Goal: Task Accomplishment & Management: Use online tool/utility

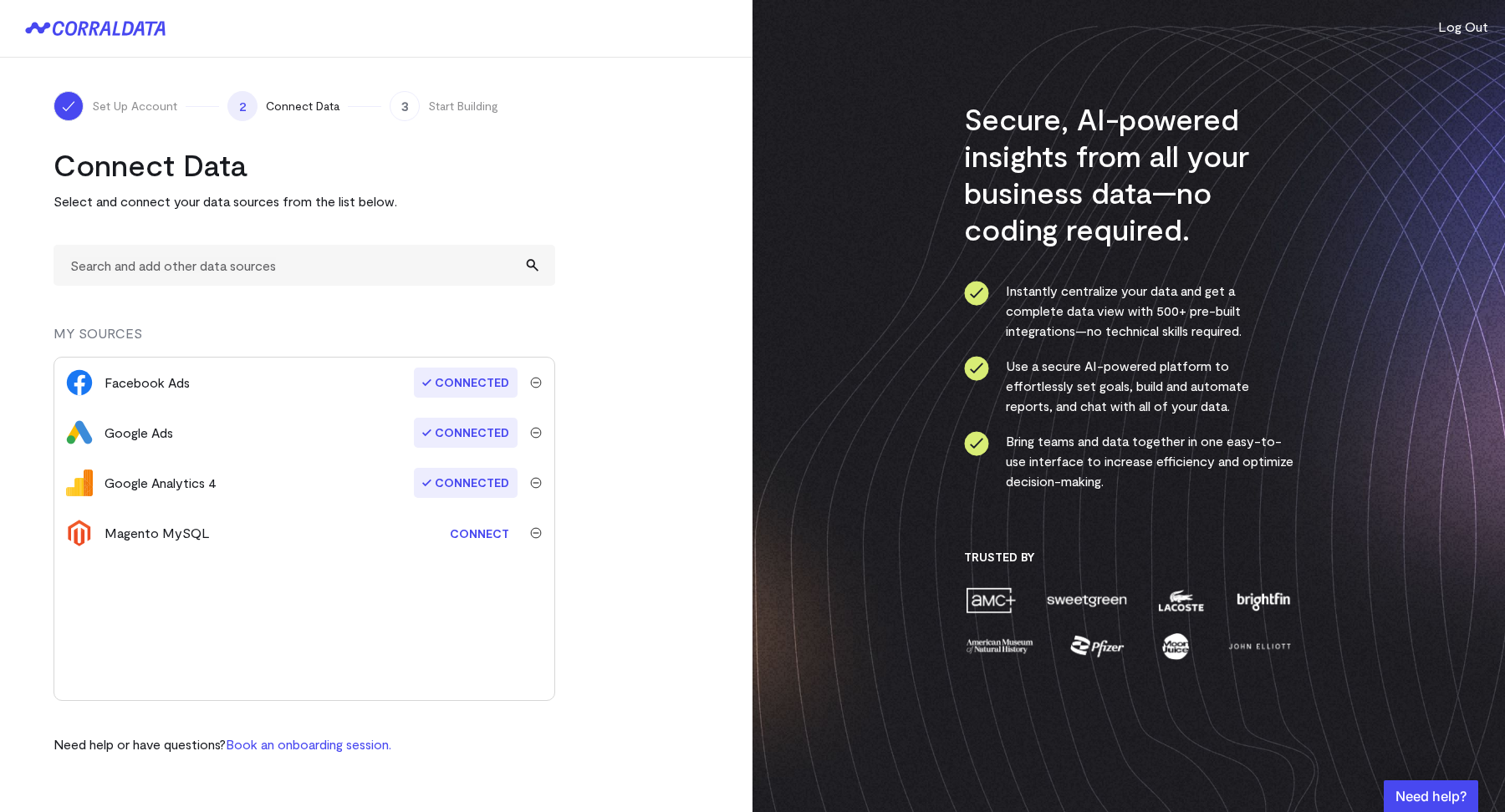
click at [634, 200] on turbo-frame "Connect Data Select and connect your data sources from the list below. MY SOURC…" at bounding box center [376, 451] width 646 height 609
click at [661, 207] on turbo-frame "Connect Data Select and connect your data sources from the list below. MY SOURC…" at bounding box center [376, 451] width 646 height 609
click at [228, 261] on input "text" at bounding box center [305, 265] width 502 height 41
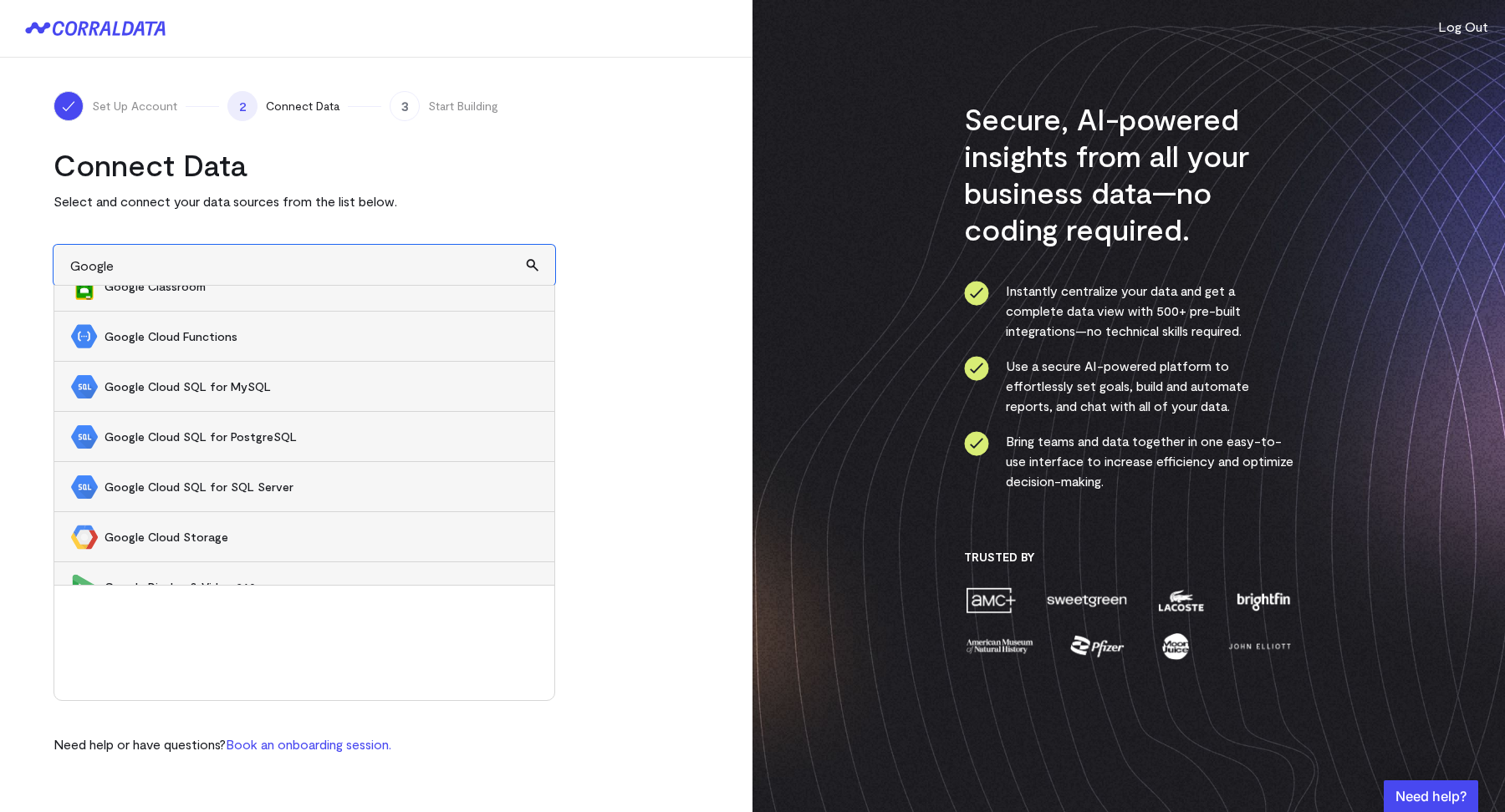
scroll to position [654, 0]
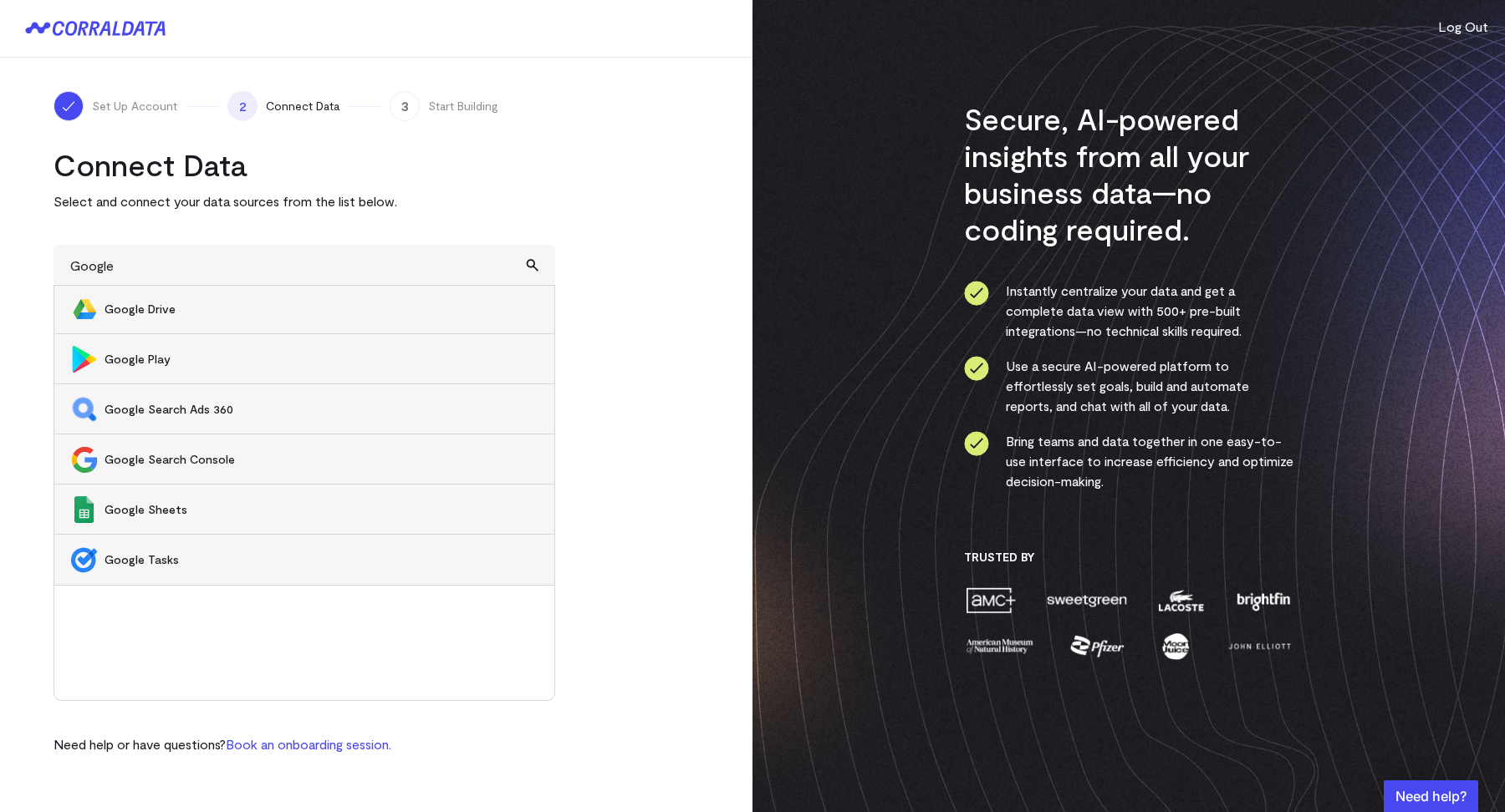
click at [157, 517] on li "Google Sheets" at bounding box center [305, 509] width 500 height 50
type input "Google Sheets"
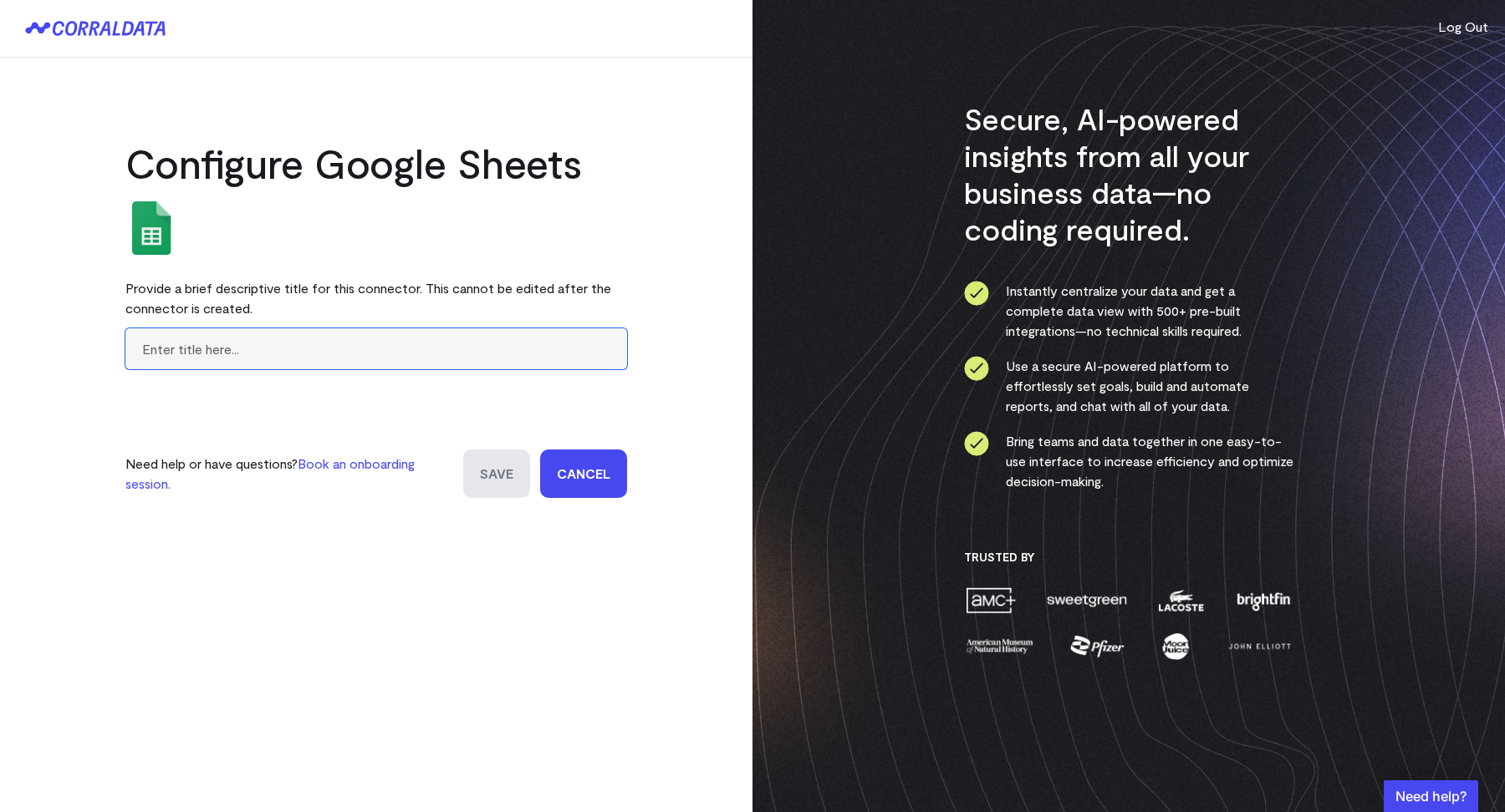
click at [239, 348] on input "text" at bounding box center [376, 349] width 502 height 41
click at [588, 471] on link "Cancel" at bounding box center [584, 474] width 87 height 48
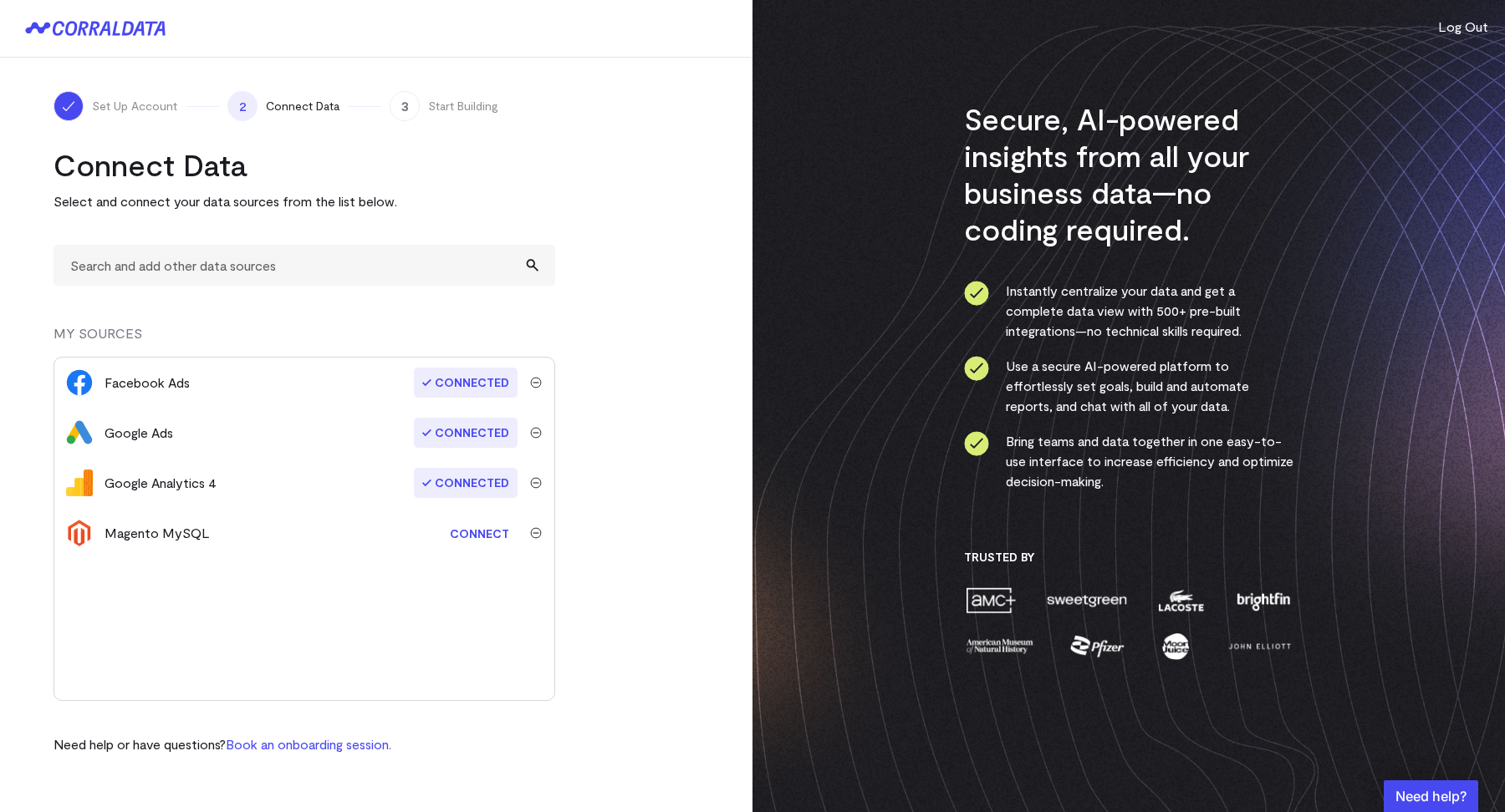
click at [489, 538] on link "Connect" at bounding box center [479, 533] width 76 height 31
click at [1397, 802] on div "button" at bounding box center [1431, 796] width 94 height 31
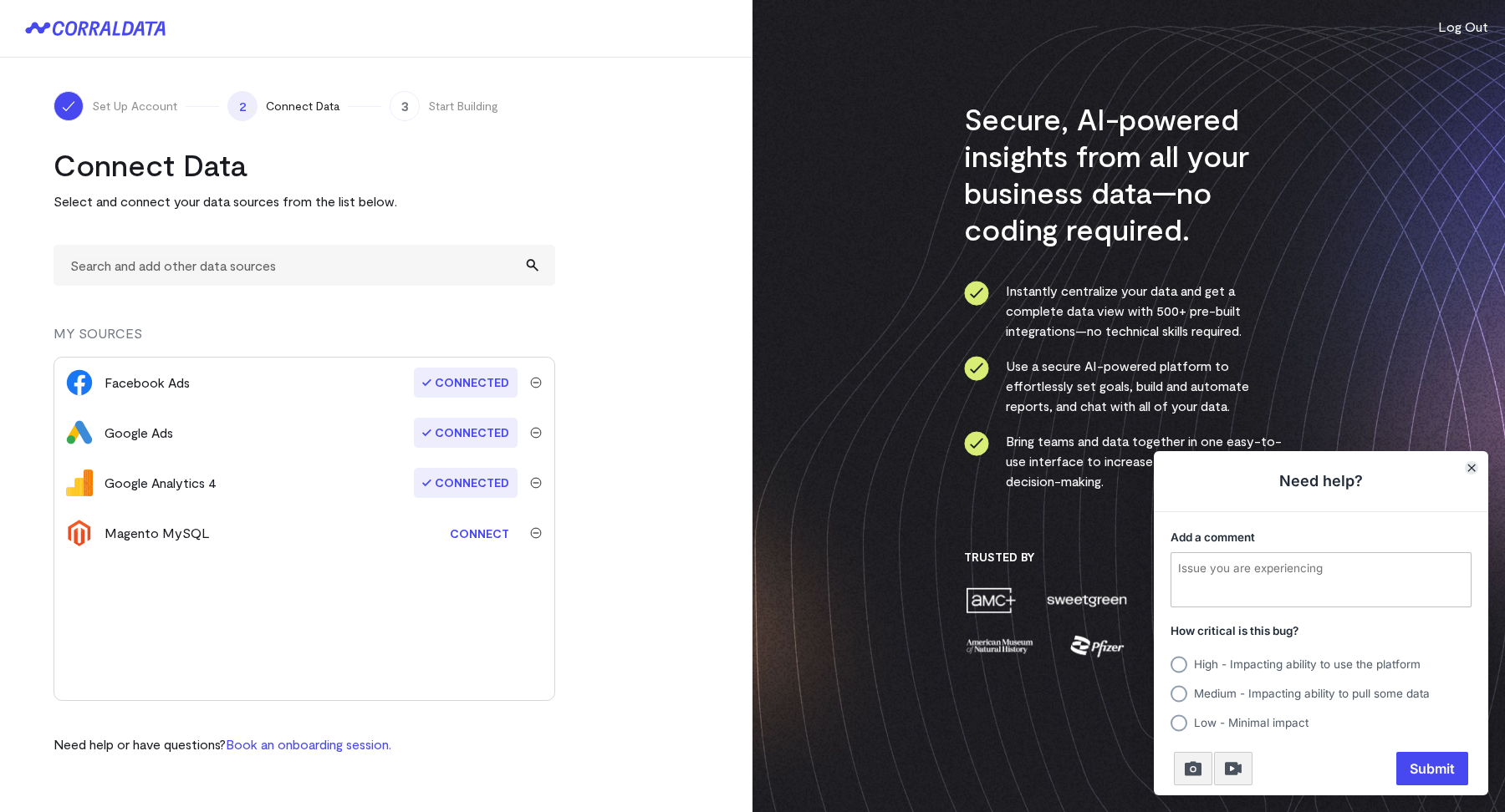
click at [1474, 466] on icon "Close" at bounding box center [1472, 468] width 9 height 9
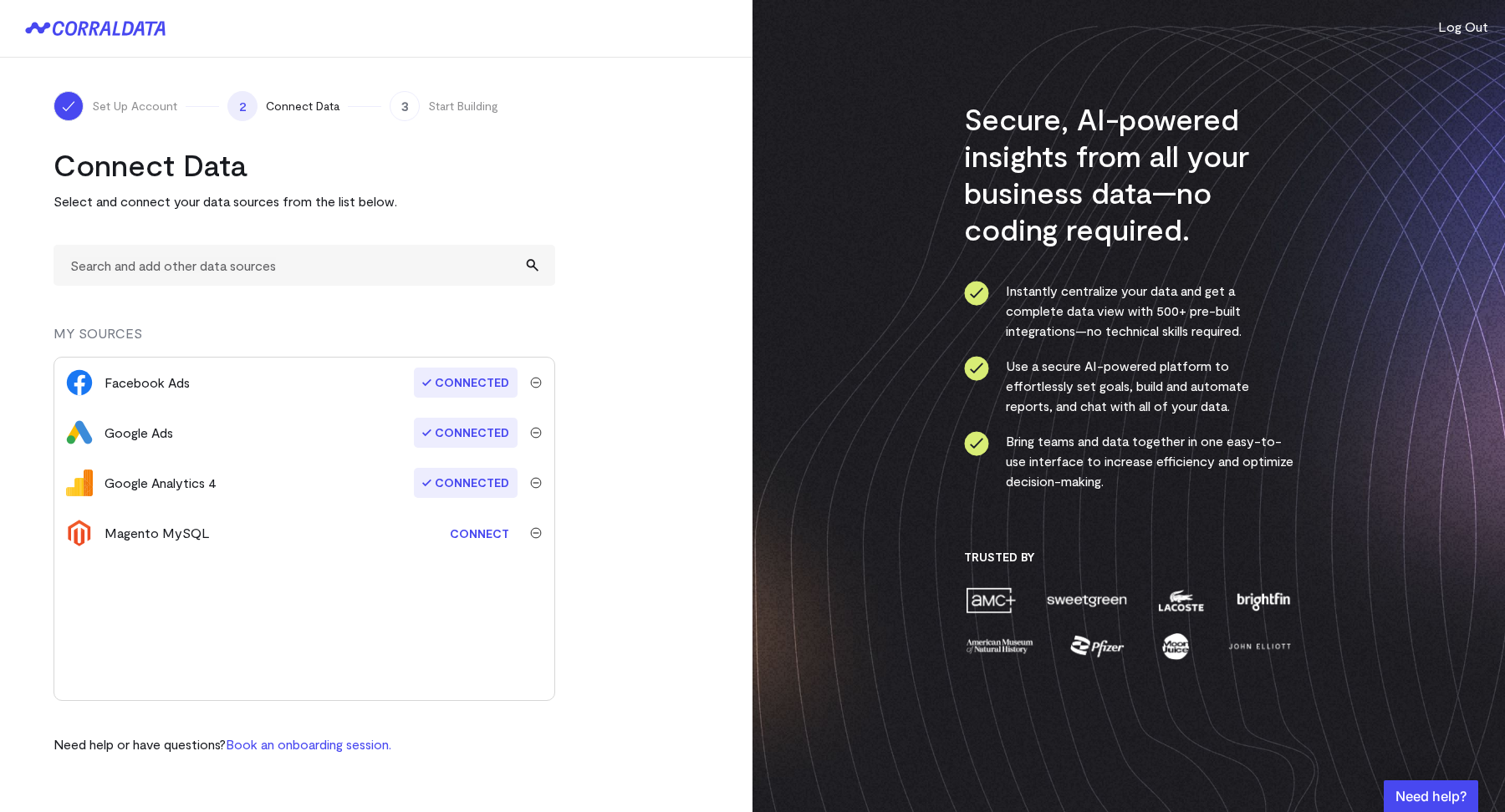
click at [573, 571] on turbo-frame "Connect Data Select and connect your data sources from the list below. MY SOURC…" at bounding box center [376, 451] width 646 height 609
click at [625, 417] on turbo-frame "Connect Data Select and connect your data sources from the list below. MY SOURC…" at bounding box center [376, 451] width 646 height 609
click at [607, 187] on turbo-frame "Connect Data Select and connect your data sources from the list below. MY SOURC…" at bounding box center [376, 451] width 646 height 609
click at [296, 261] on input "text" at bounding box center [305, 265] width 502 height 41
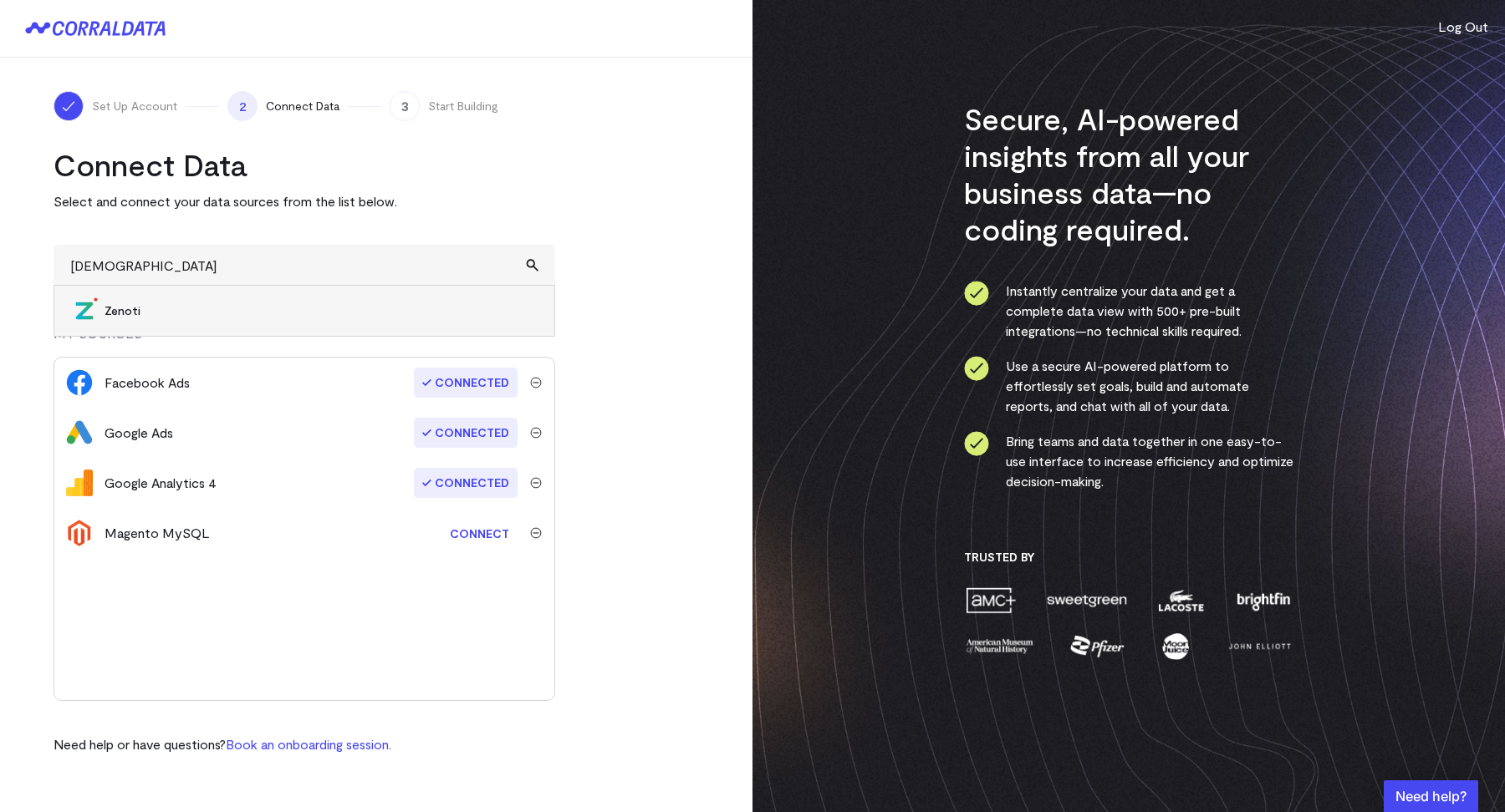
click at [132, 314] on span "Zenoti" at bounding box center [321, 311] width 433 height 17
type input "Zenoti"
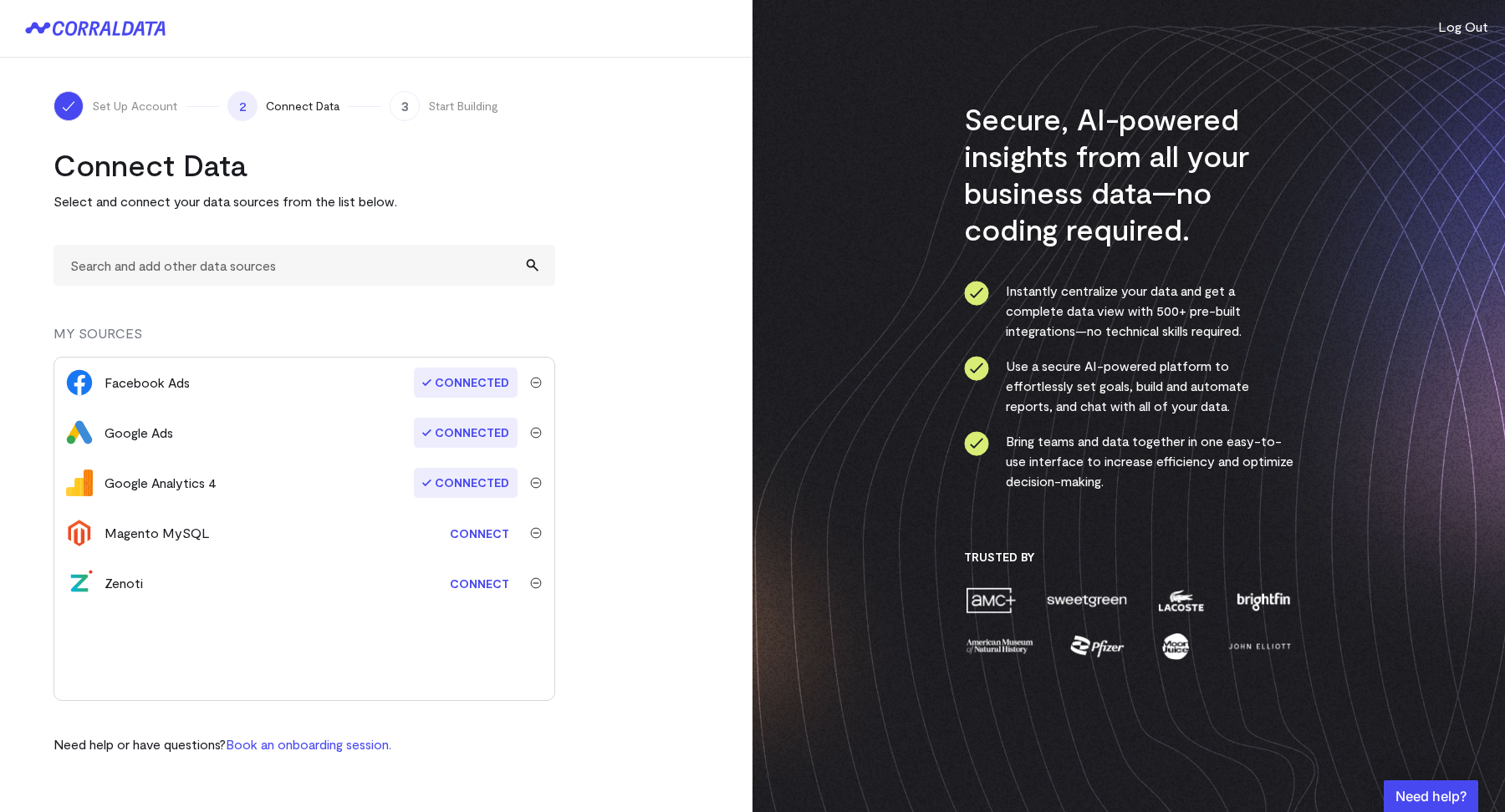
click at [459, 592] on link "Connect" at bounding box center [479, 583] width 76 height 31
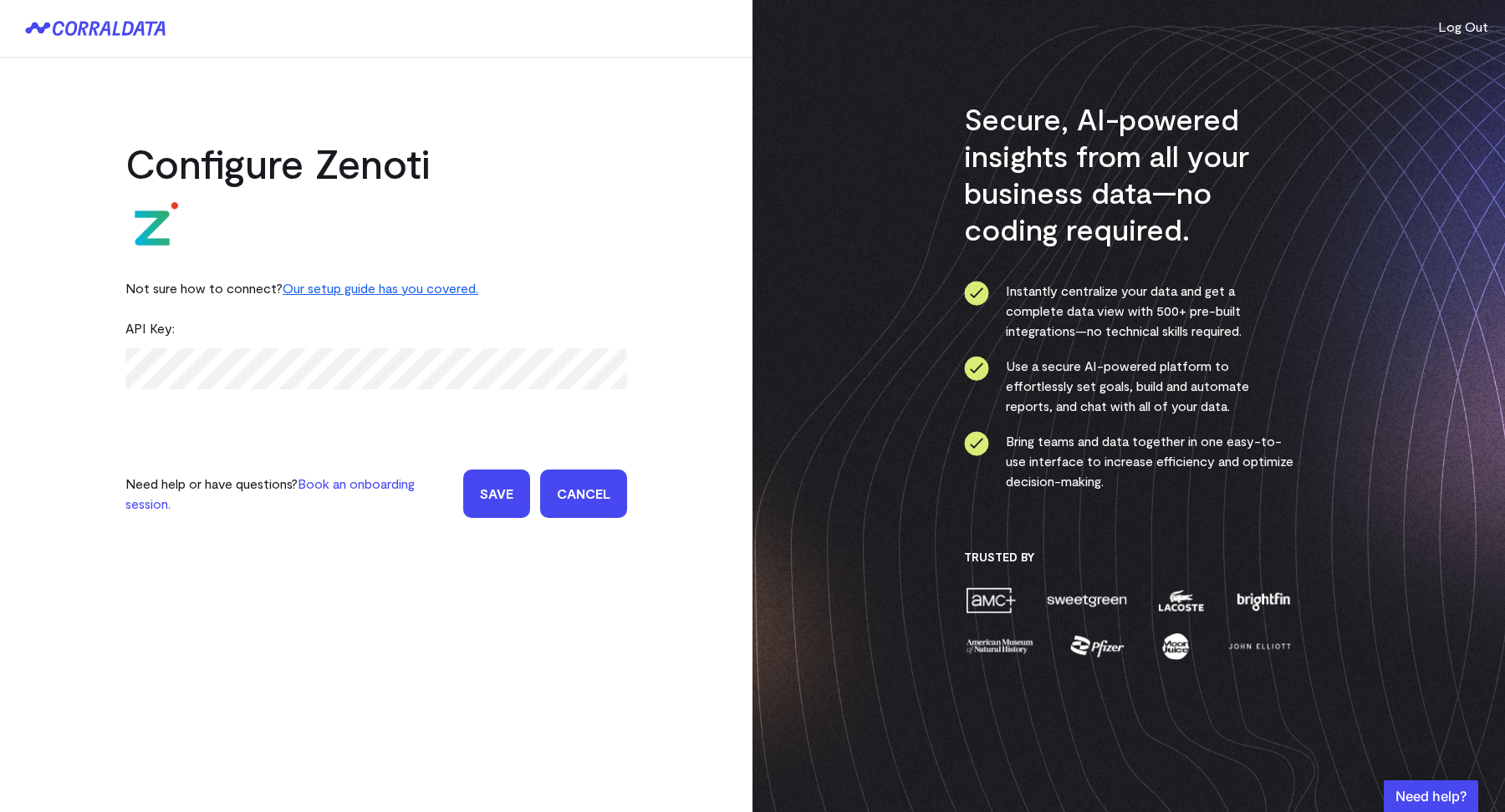
click at [346, 292] on link "Our setup guide has you covered." at bounding box center [380, 287] width 196 height 16
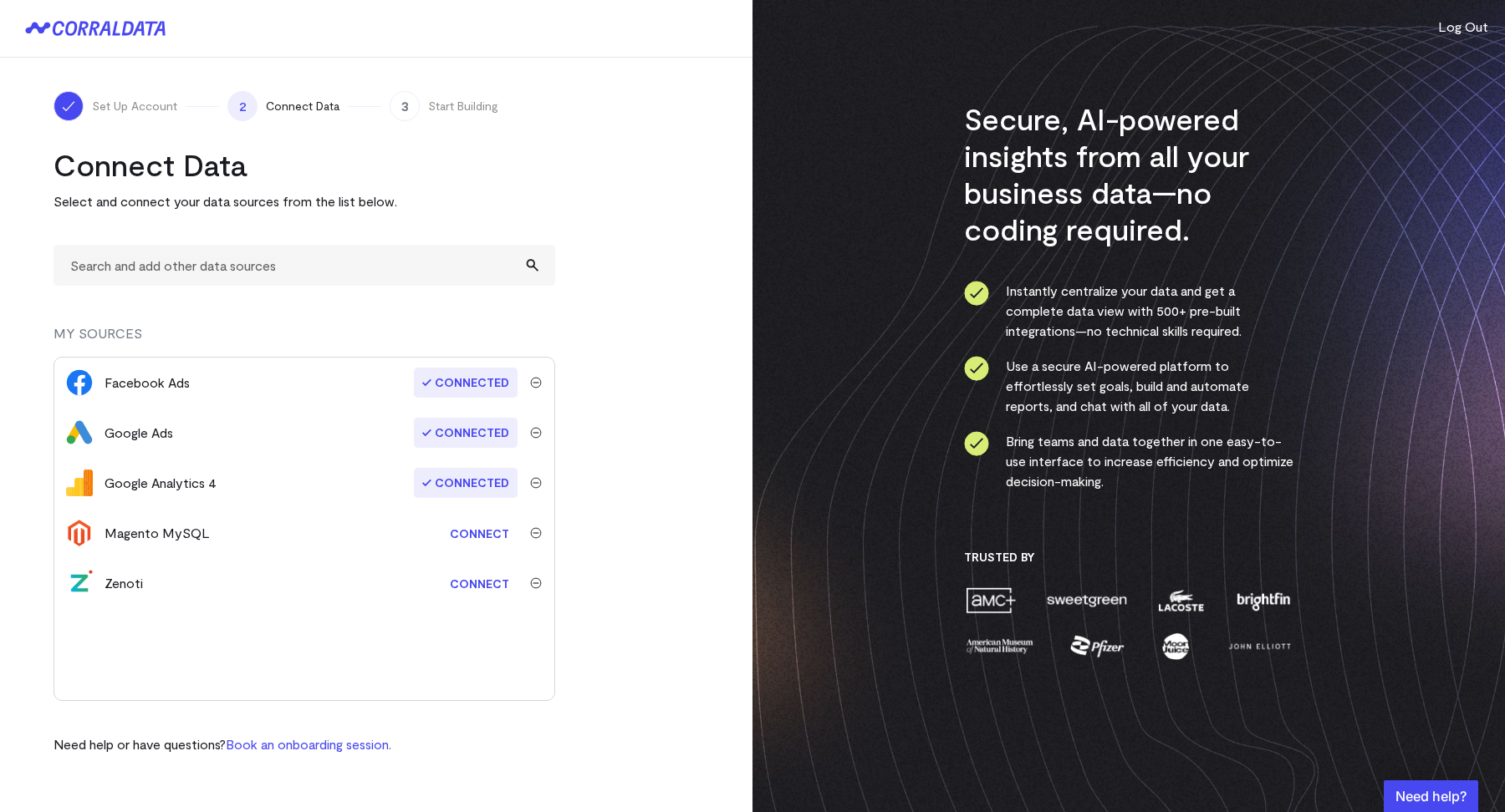
click at [530, 577] on img "submit" at bounding box center [536, 583] width 12 height 12
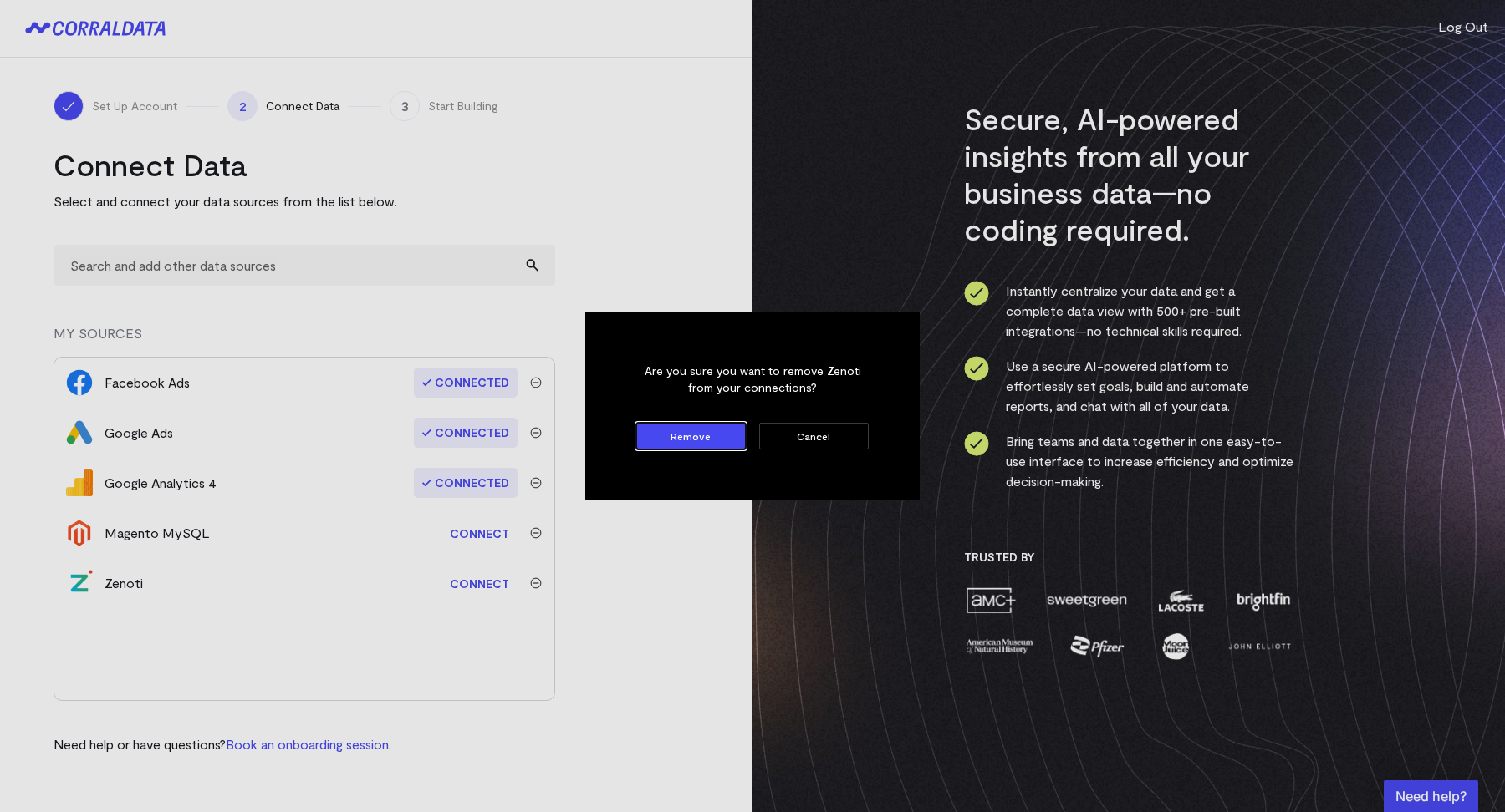
click at [666, 446] on button "Remove" at bounding box center [691, 435] width 110 height 26
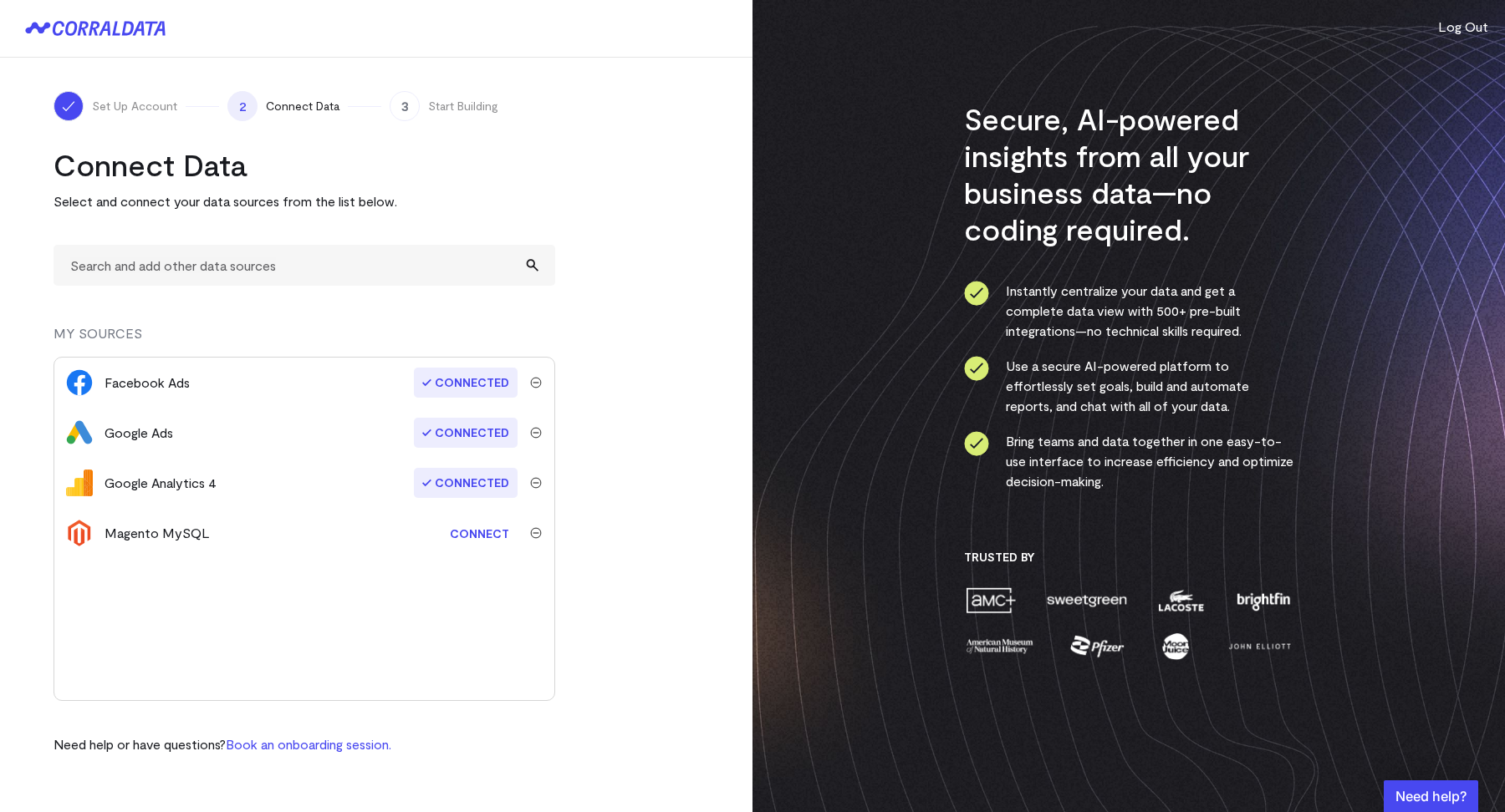
click at [658, 431] on turbo-frame "Connect Data Select and connect your data sources from the list below. MY SOURC…" at bounding box center [376, 451] width 646 height 609
